Goal: Task Accomplishment & Management: Manage account settings

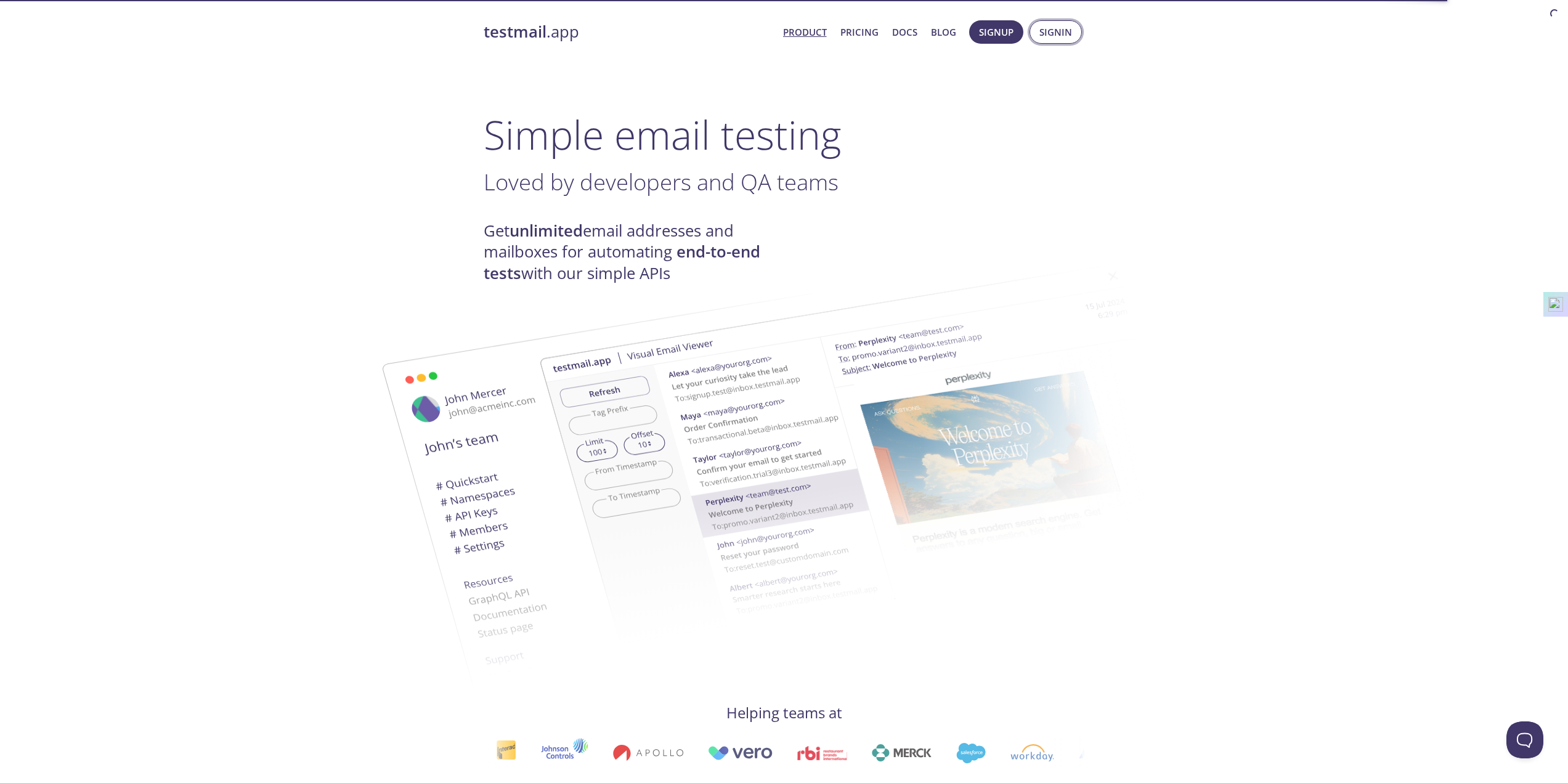
click at [1049, 32] on span "Signin" at bounding box center [1055, 32] width 33 height 16
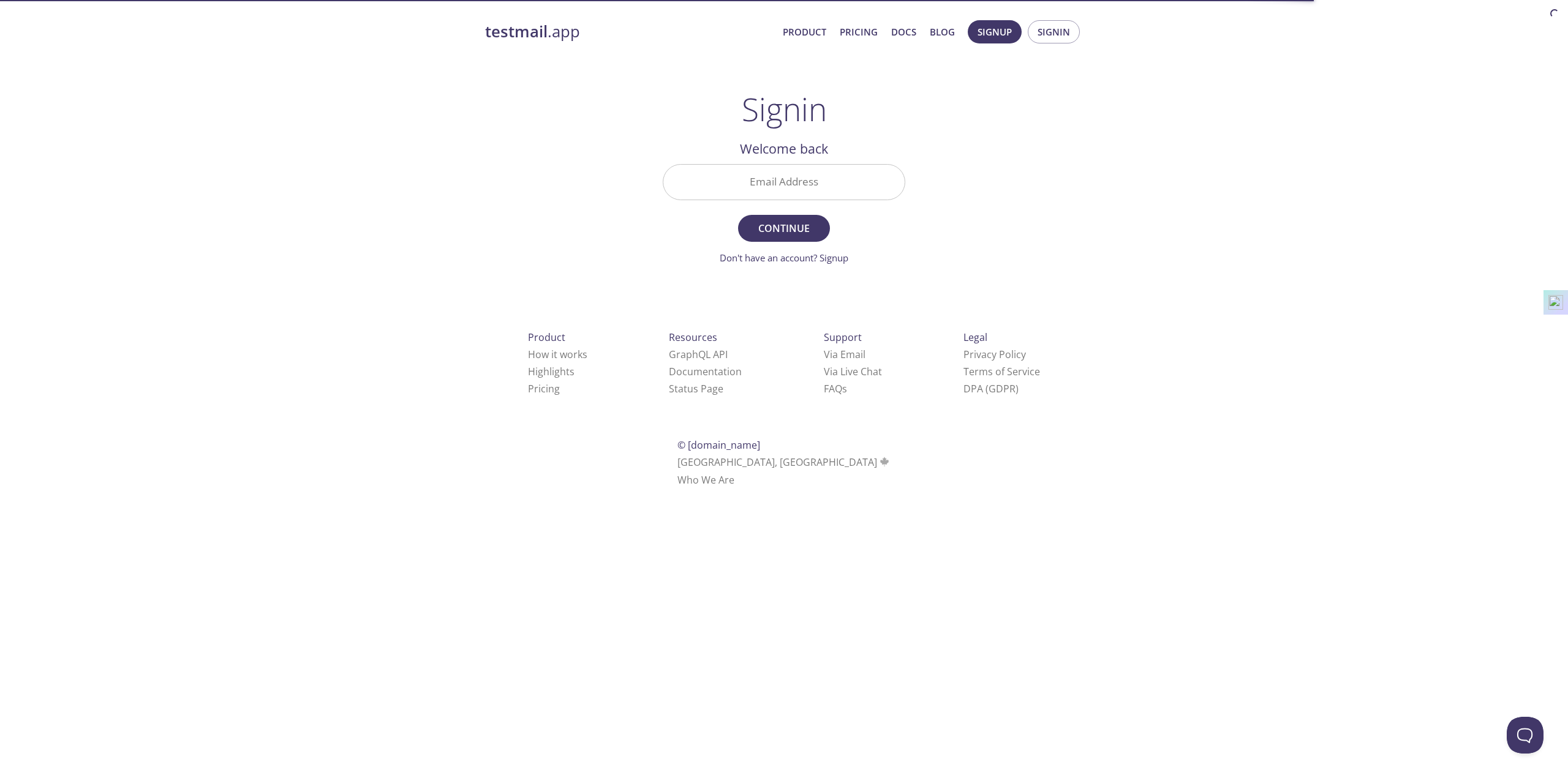
click at [816, 178] on input "Email Address" at bounding box center [783, 182] width 241 height 35
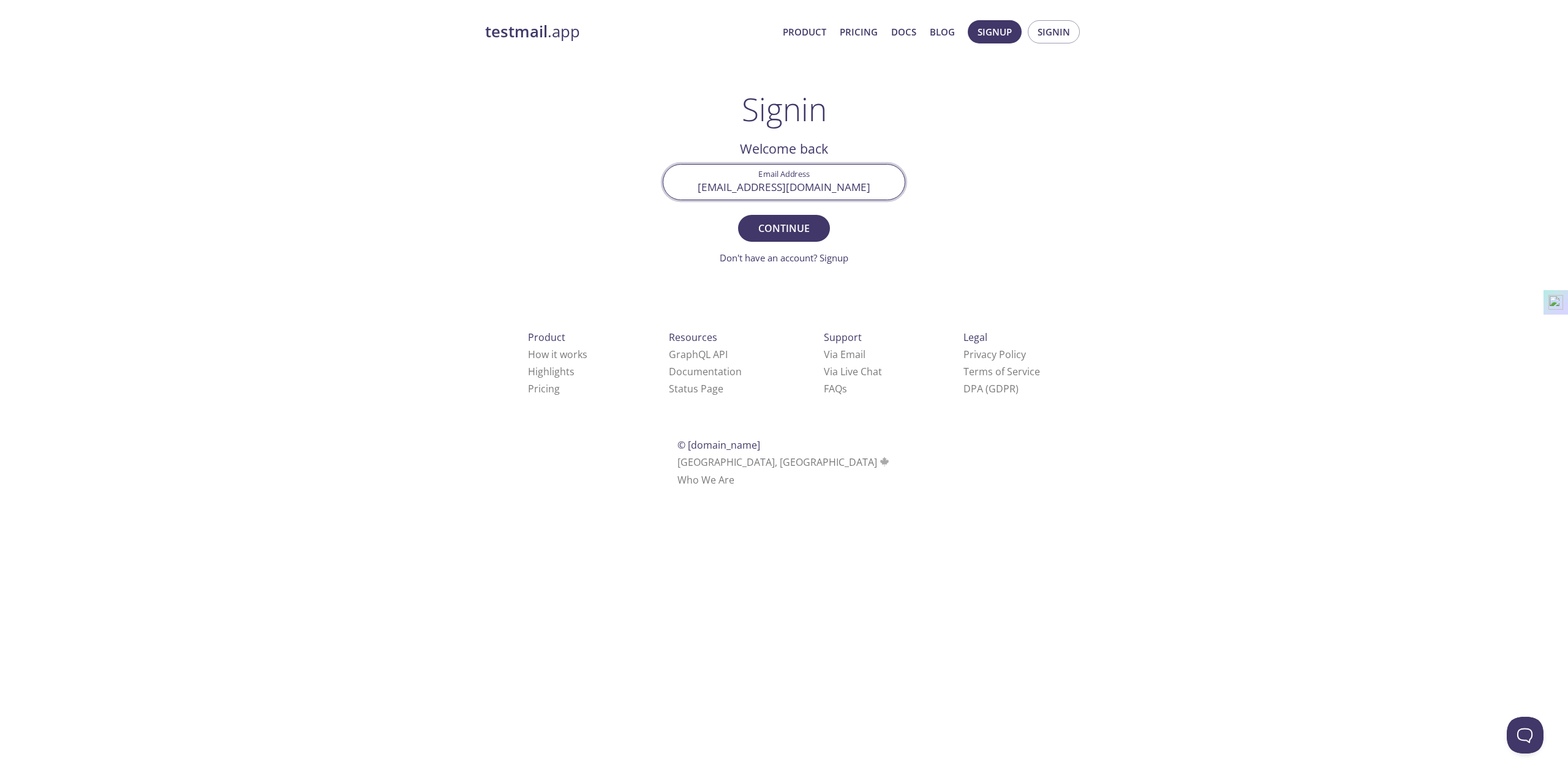
type input "[EMAIL_ADDRESS][DOMAIN_NAME]"
click at [738, 215] on button "Continue" at bounding box center [783, 228] width 92 height 27
click at [812, 183] on input "Signin Security Code" at bounding box center [783, 182] width 241 height 35
type input "GPDYGDE"
click at [738, 215] on button "Signin" at bounding box center [783, 228] width 92 height 27
